Goal: Task Accomplishment & Management: Manage account settings

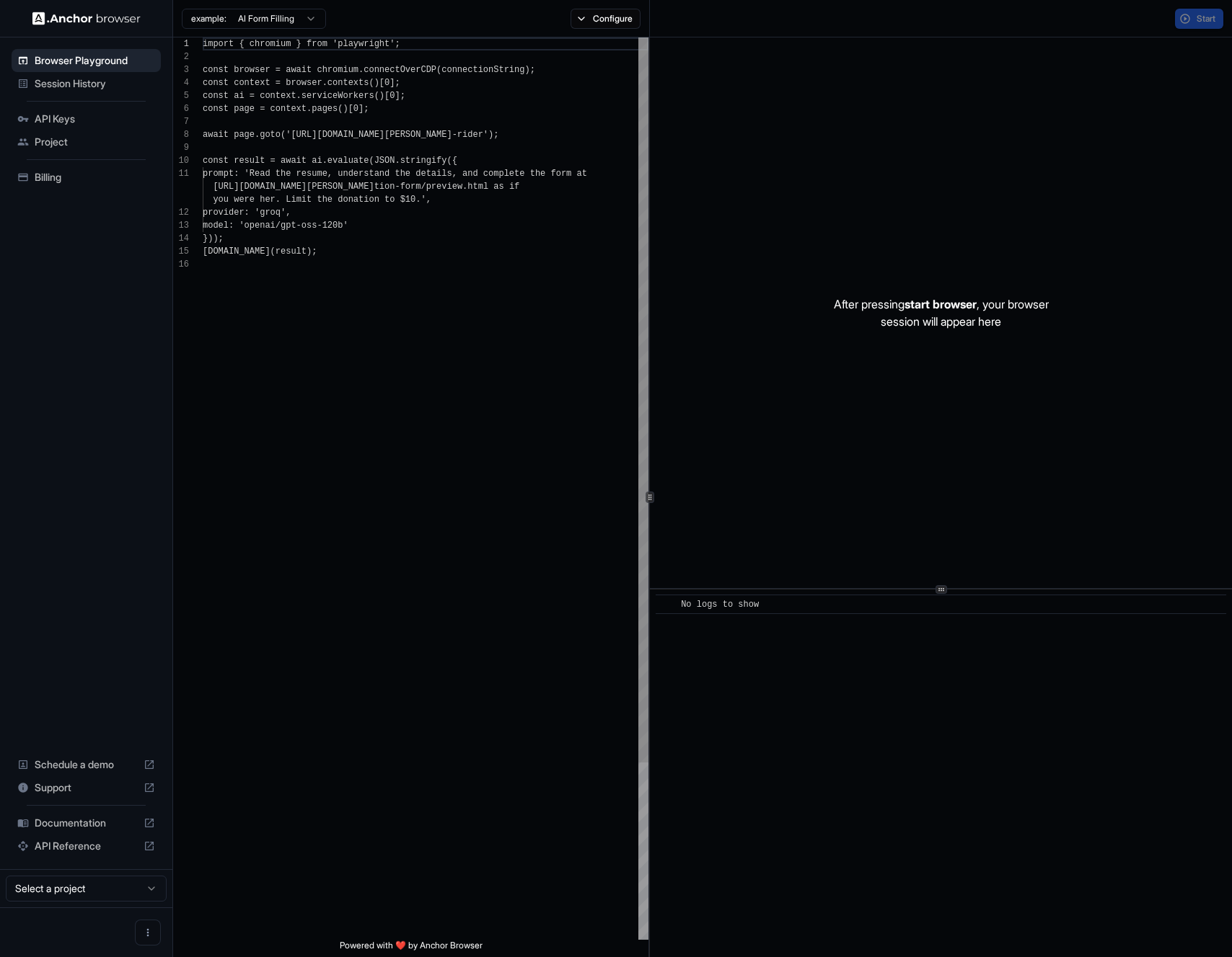
scroll to position [130, 0]
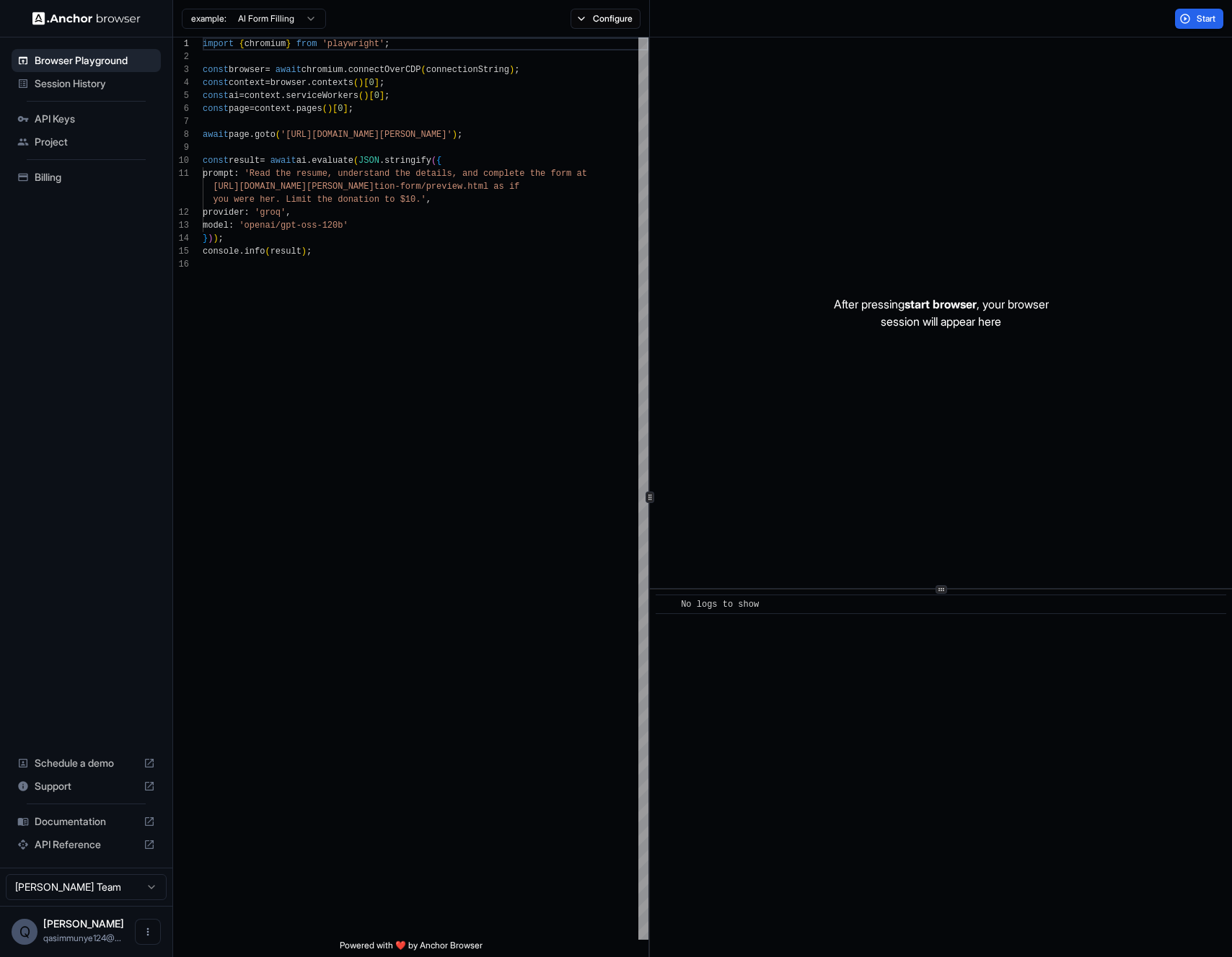
click at [101, 117] on span "API Keys" at bounding box center [95, 119] width 120 height 14
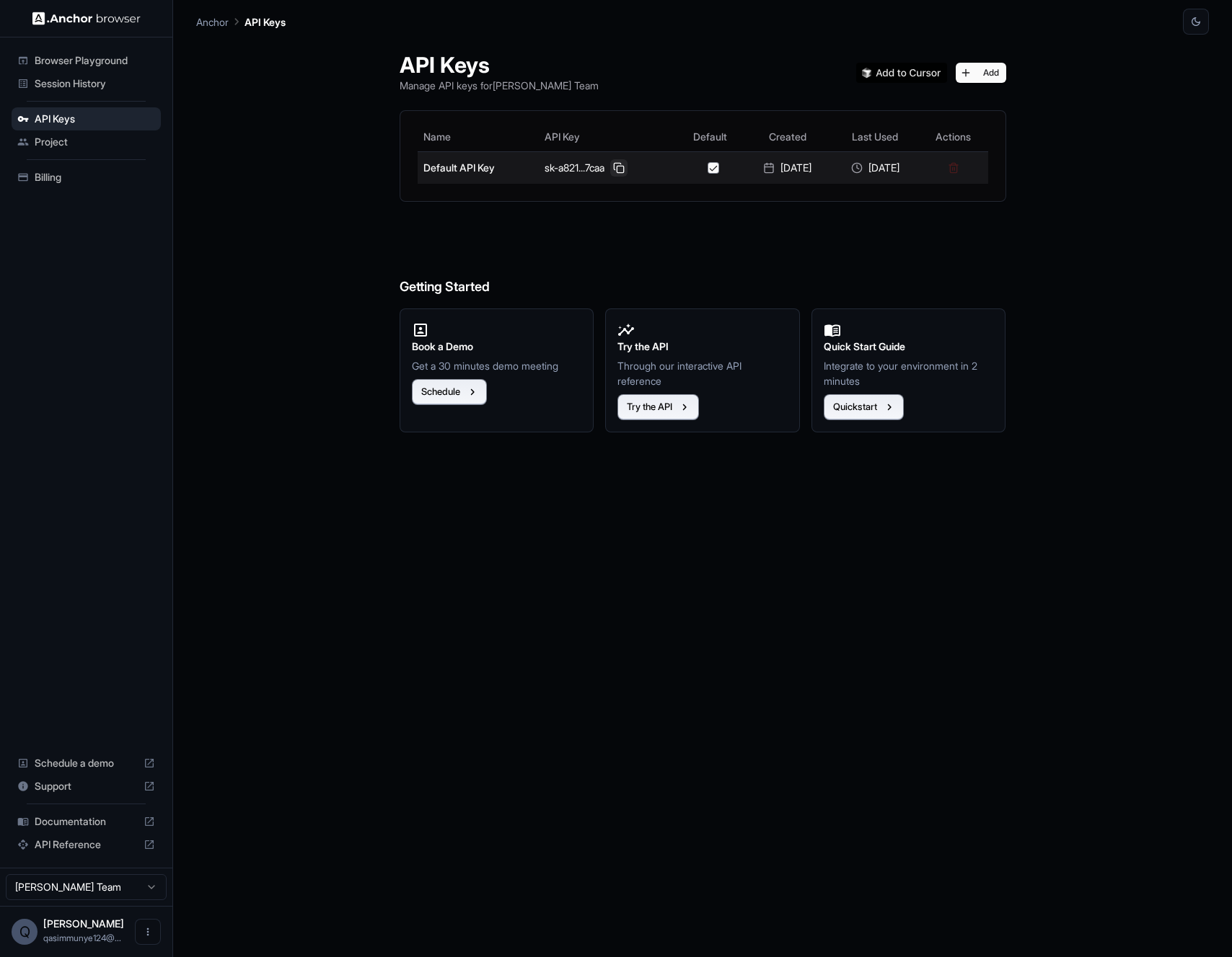
click at [610, 169] on button at bounding box center [618, 168] width 17 height 17
click at [600, 207] on div "API Keys Manage API keys for Qasim Munye Team Add Name API Key Default Created …" at bounding box center [703, 496] width 641 height 923
